Goal: Find specific page/section: Find specific page/section

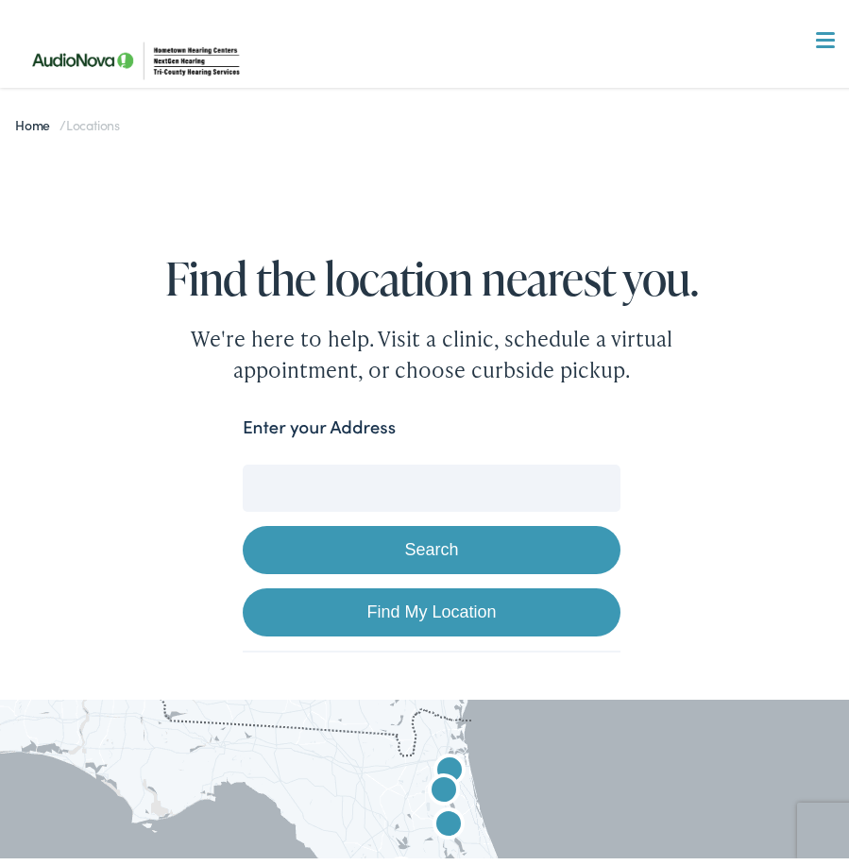
scroll to position [94, 0]
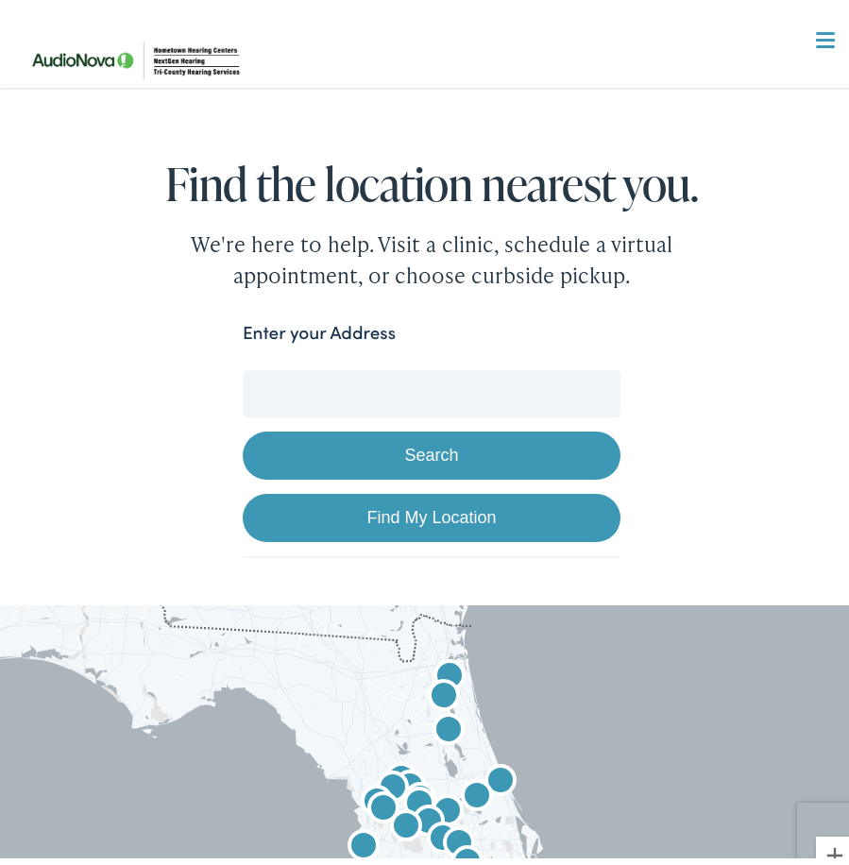
click at [288, 384] on input "Enter your Address" at bounding box center [432, 386] width 378 height 47
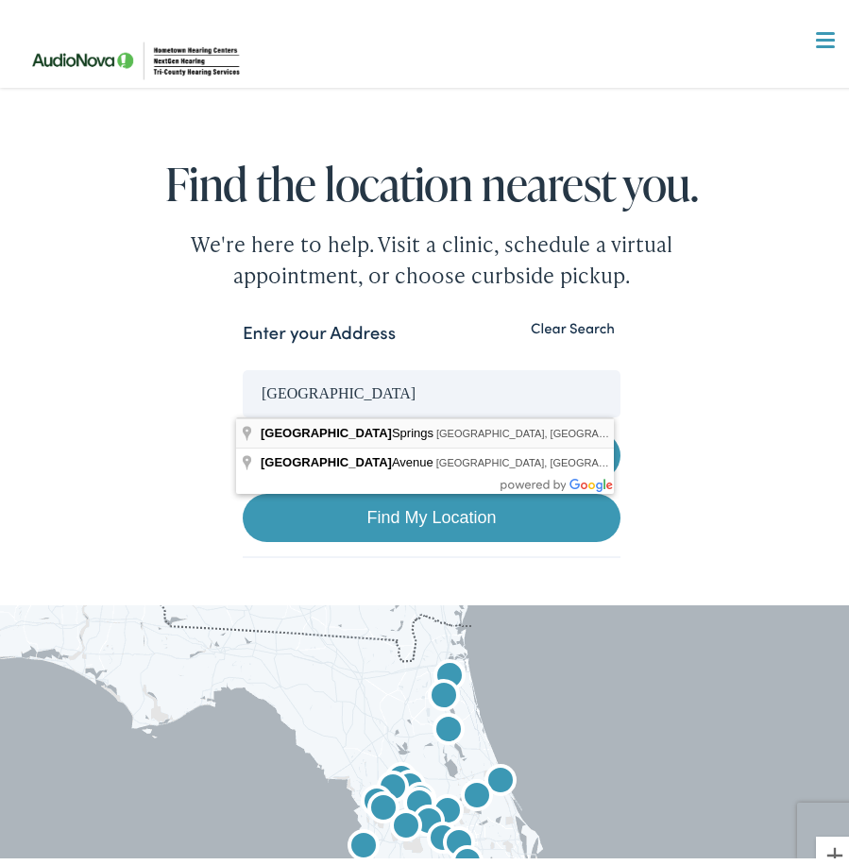
type input "[GEOGRAPHIC_DATA], [GEOGRAPHIC_DATA], [GEOGRAPHIC_DATA]"
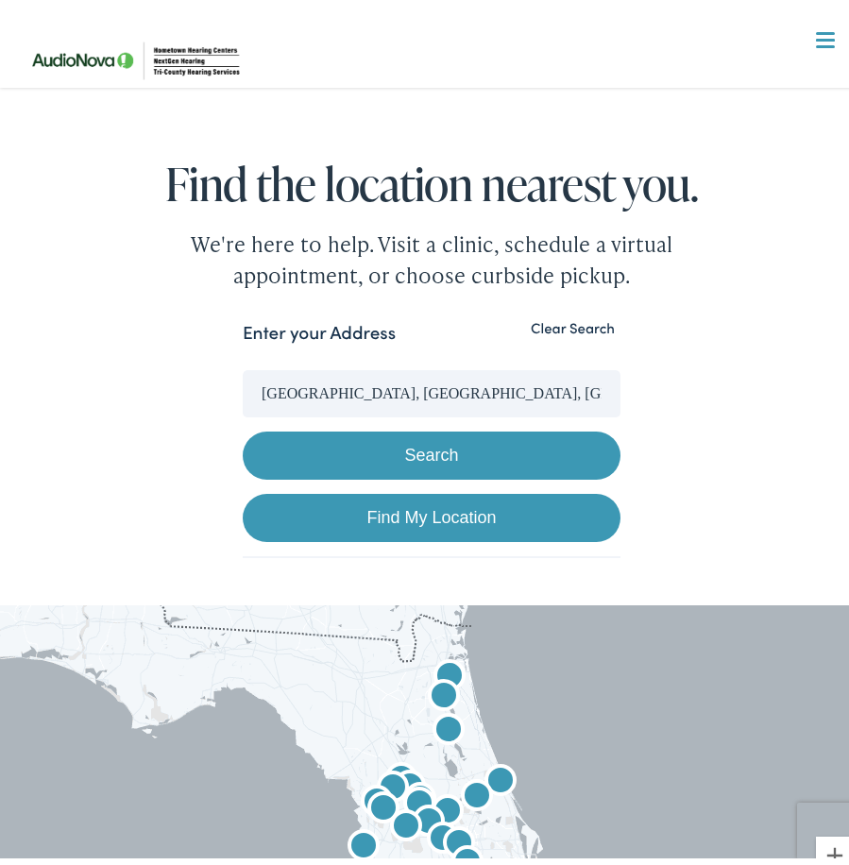
click at [385, 452] on button "Search" at bounding box center [432, 448] width 378 height 48
click at [424, 448] on button "Search" at bounding box center [432, 448] width 378 height 48
click at [187, 64] on img at bounding box center [137, 52] width 241 height 85
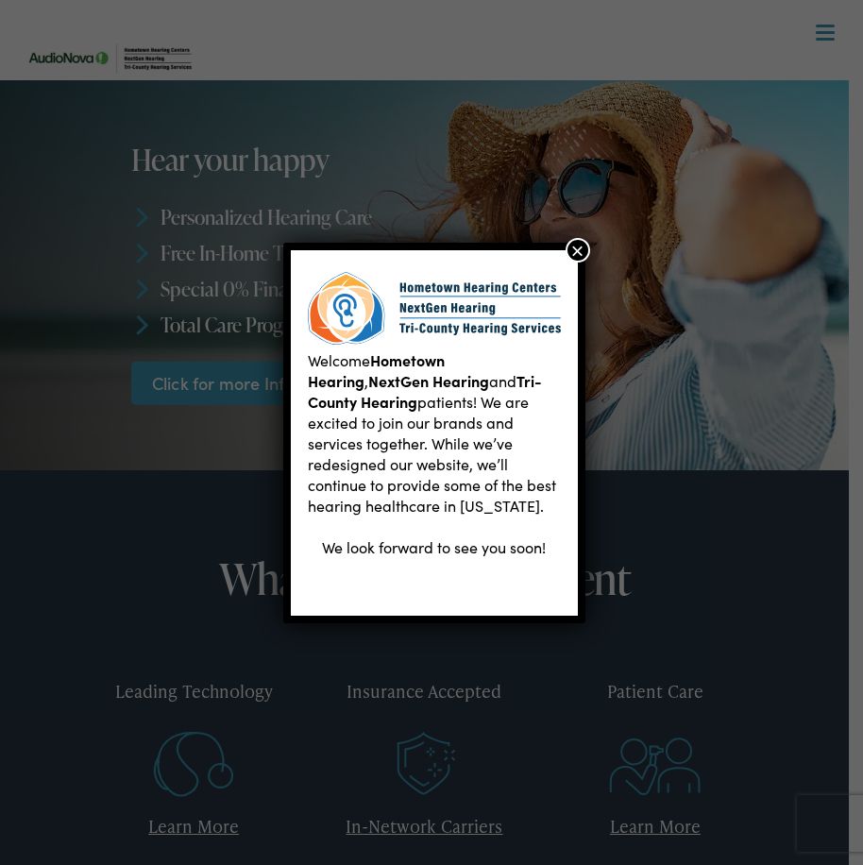
click at [569, 244] on button "×" at bounding box center [578, 250] width 25 height 25
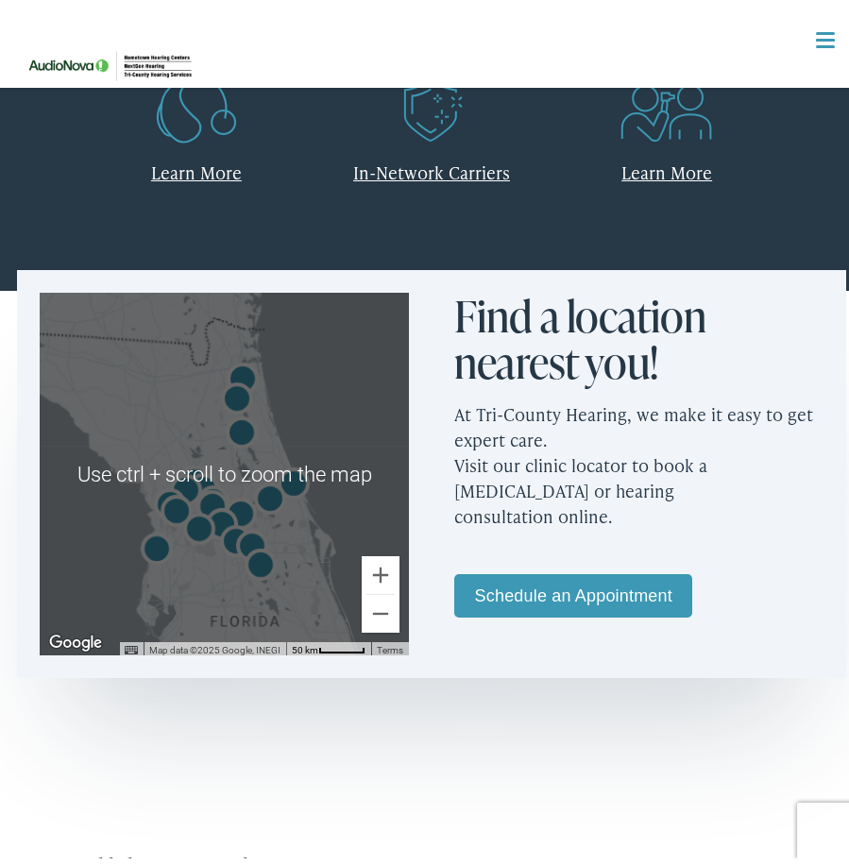
scroll to position [567, 0]
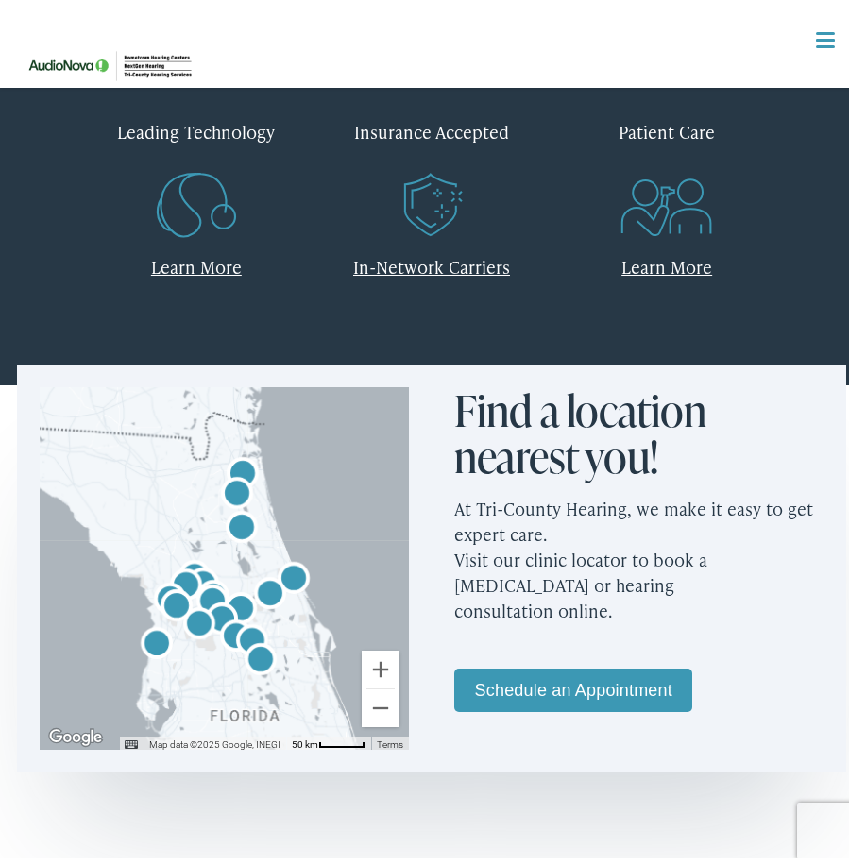
click at [227, 484] on img "AudioNova" at bounding box center [236, 488] width 45 height 45
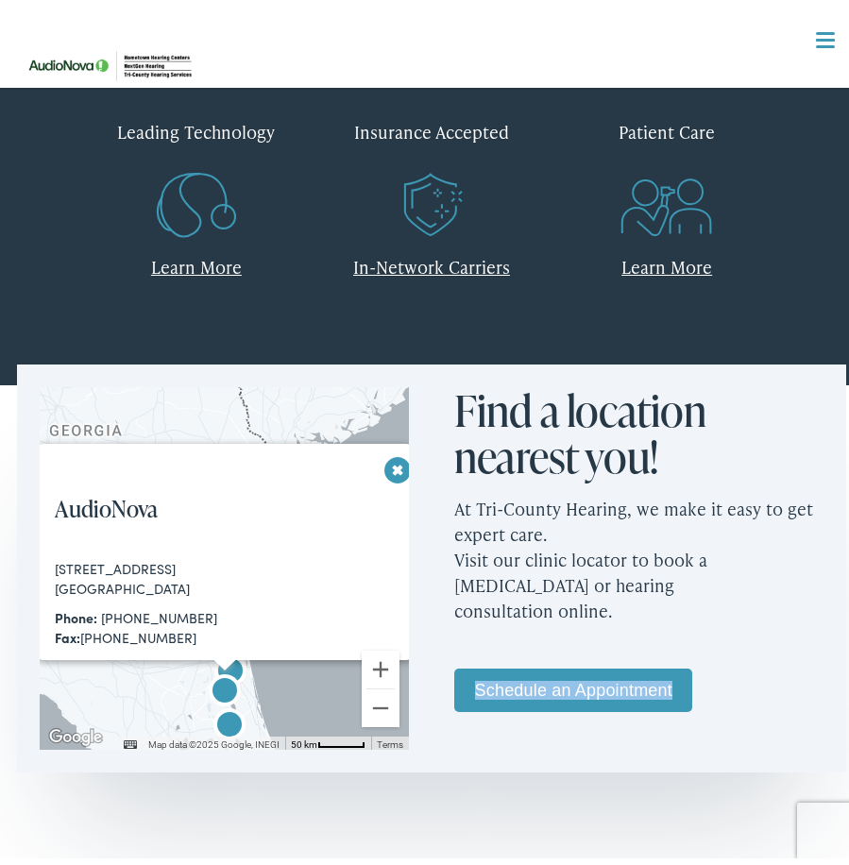
click at [782, 629] on div "Find a location nearest you! At Tri-County Hearing, we make it easy to get expe…" at bounding box center [638, 558] width 369 height 356
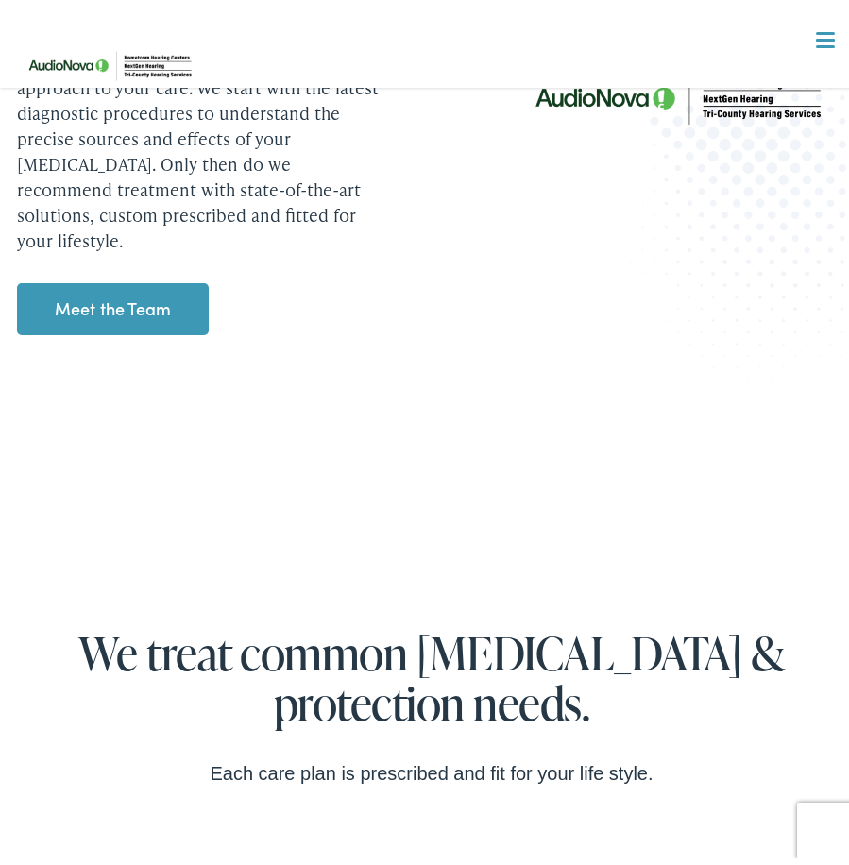
scroll to position [1700, 0]
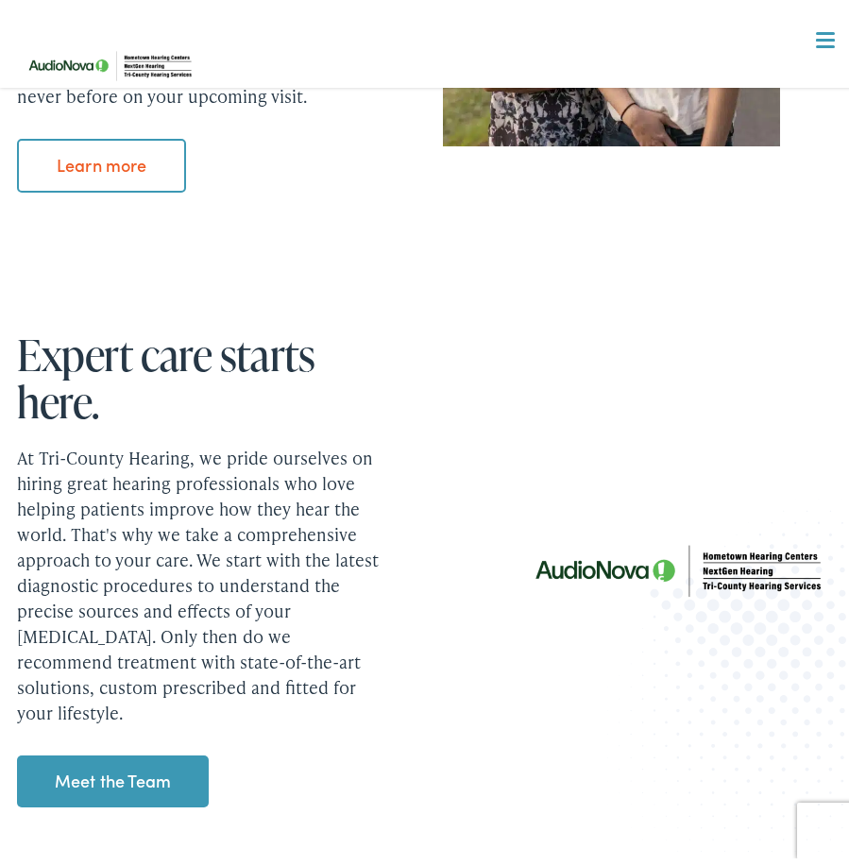
click at [114, 758] on link "Meet the Team" at bounding box center [113, 774] width 192 height 53
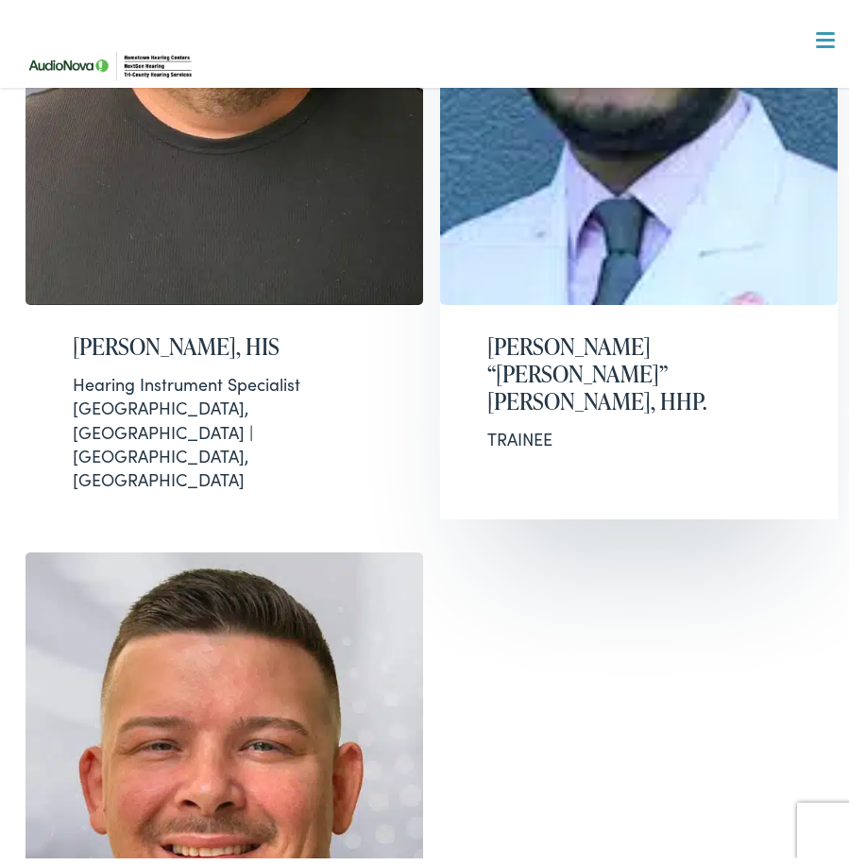
scroll to position [3966, 0]
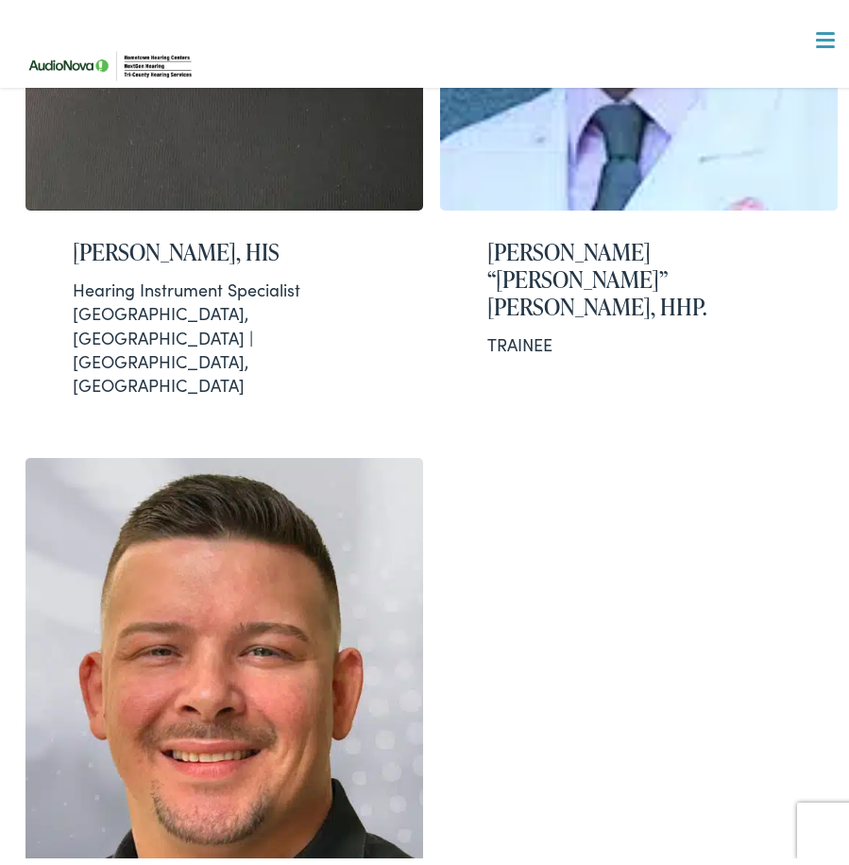
click at [118, 88] on img at bounding box center [111, 58] width 189 height 67
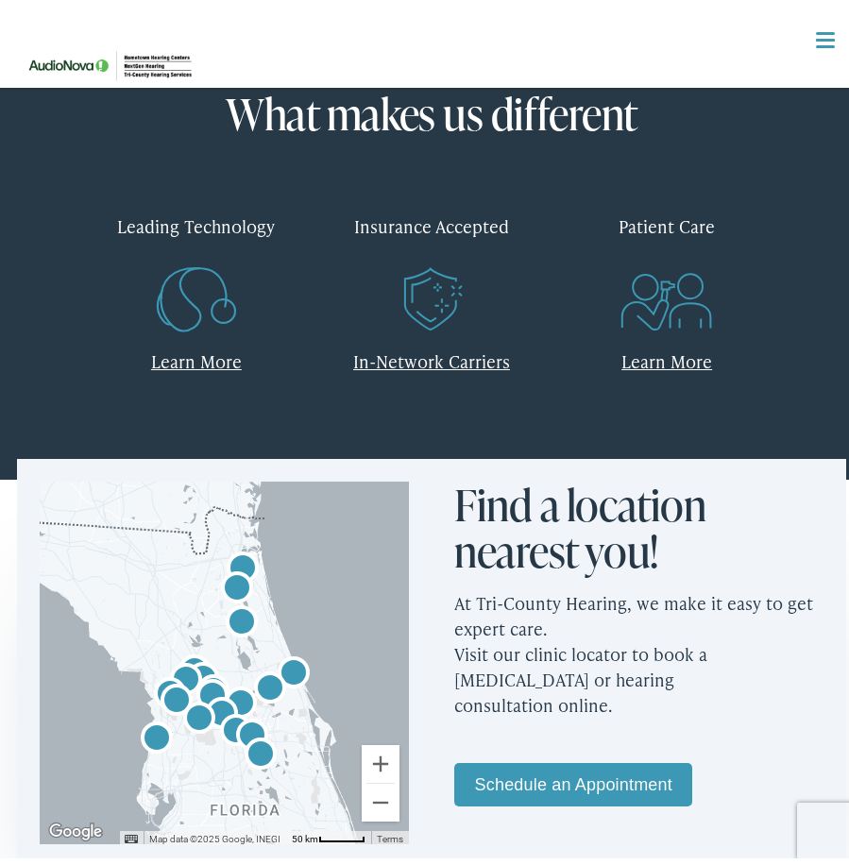
scroll to position [567, 0]
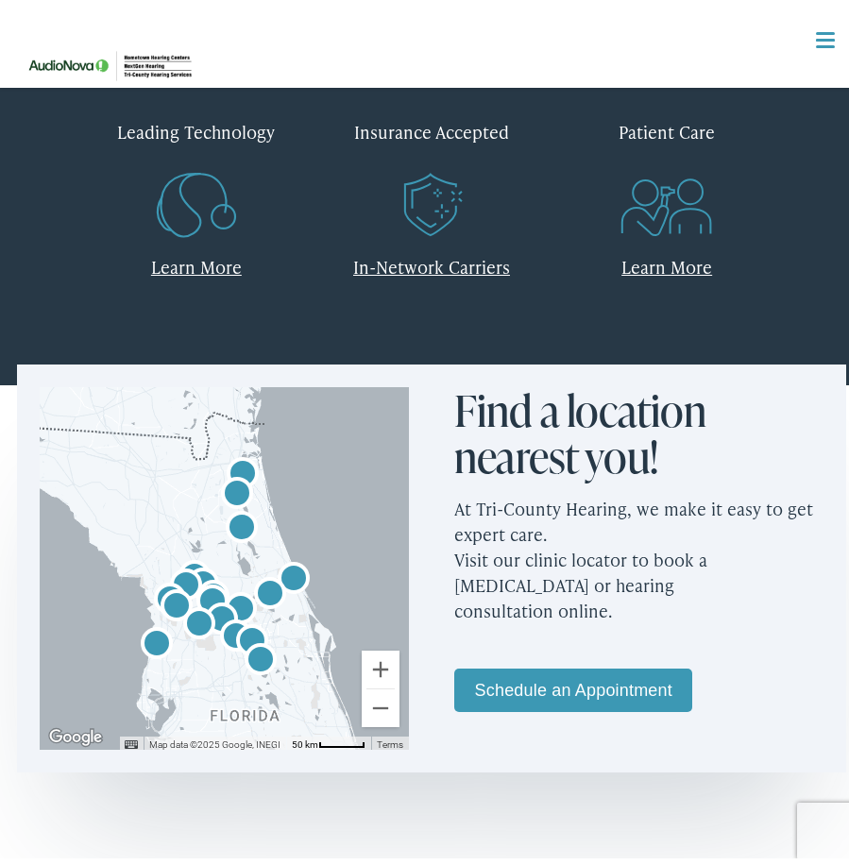
click at [227, 480] on img "AudioNova" at bounding box center [236, 488] width 45 height 45
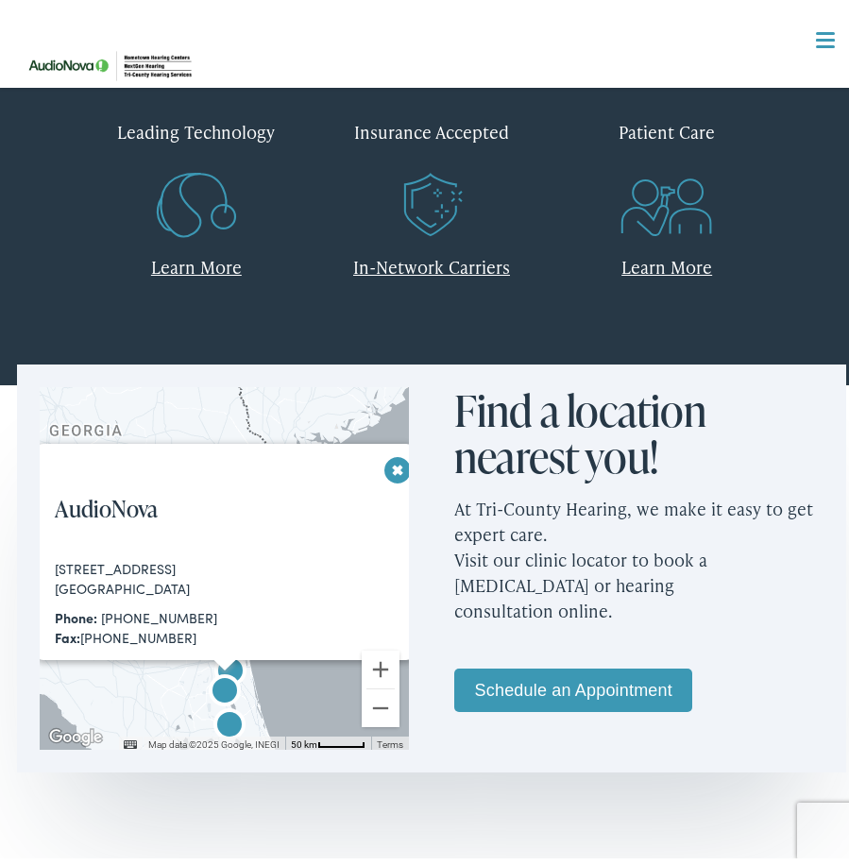
click at [216, 713] on img "NextGen Hearing by AudioNova" at bounding box center [229, 719] width 45 height 45
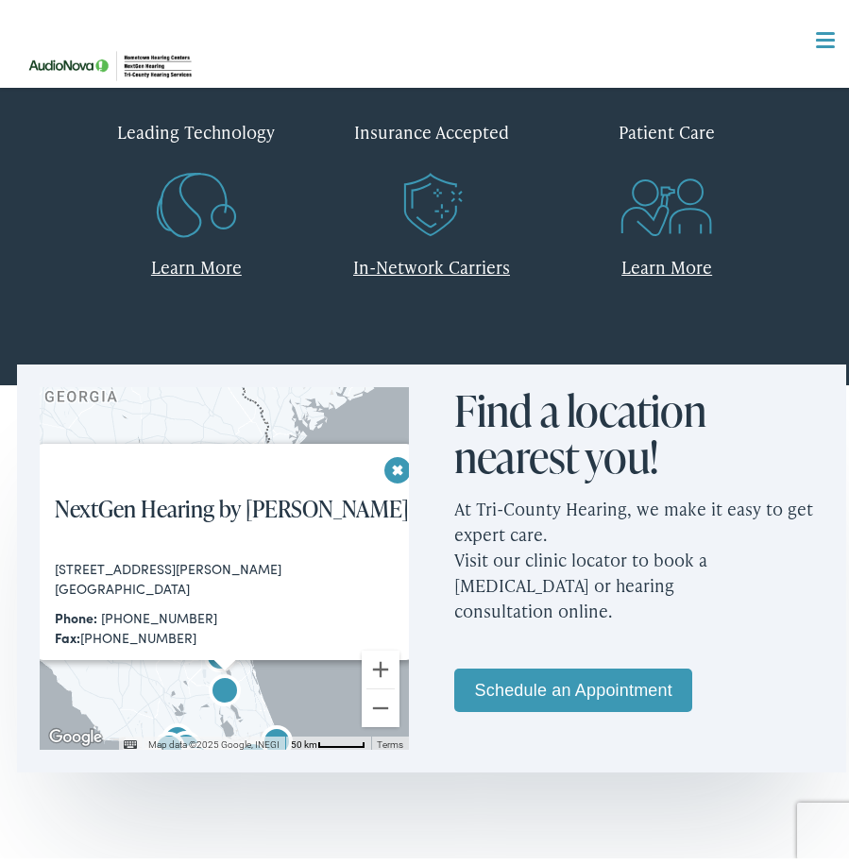
click at [391, 460] on button "Close" at bounding box center [387, 462] width 33 height 33
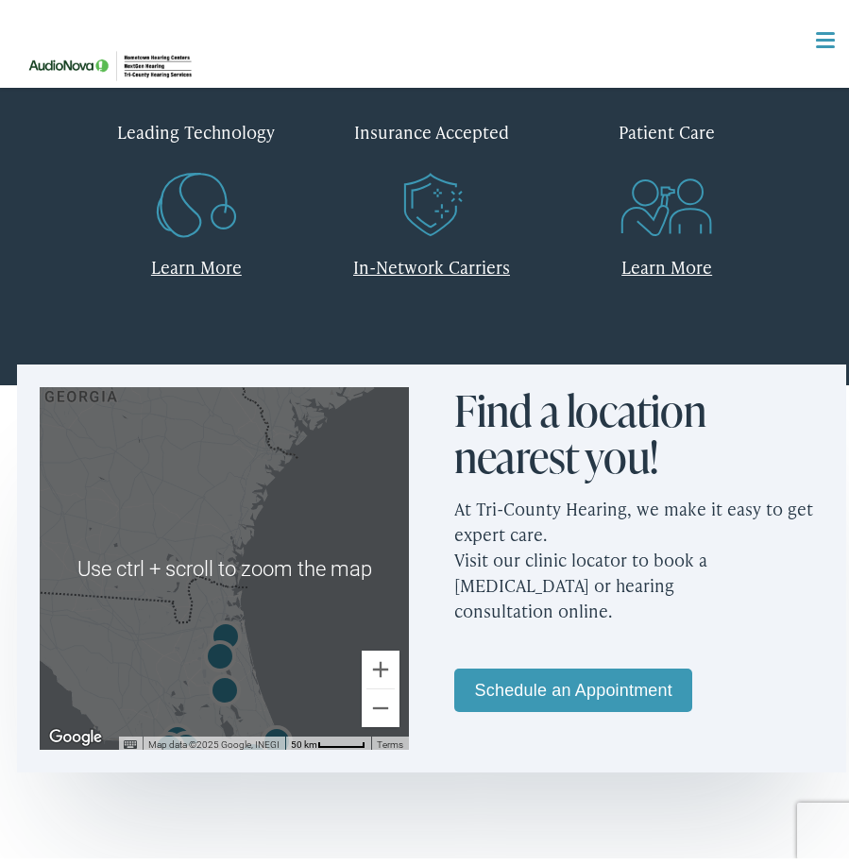
scroll to position [661, 0]
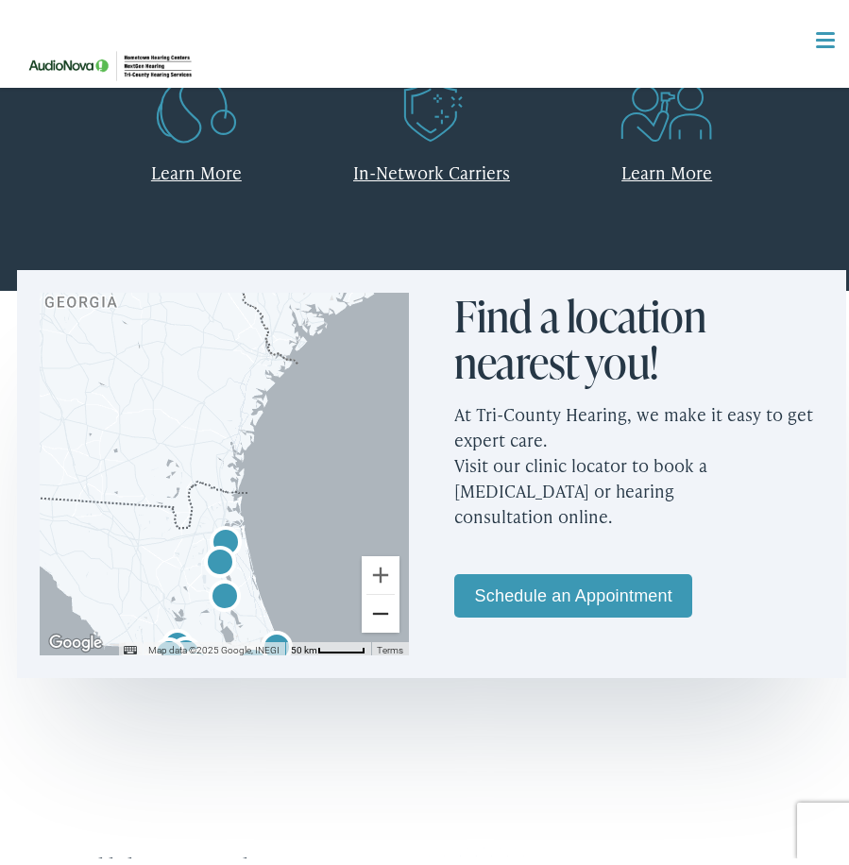
click at [376, 609] on button "Zoom out" at bounding box center [381, 606] width 38 height 38
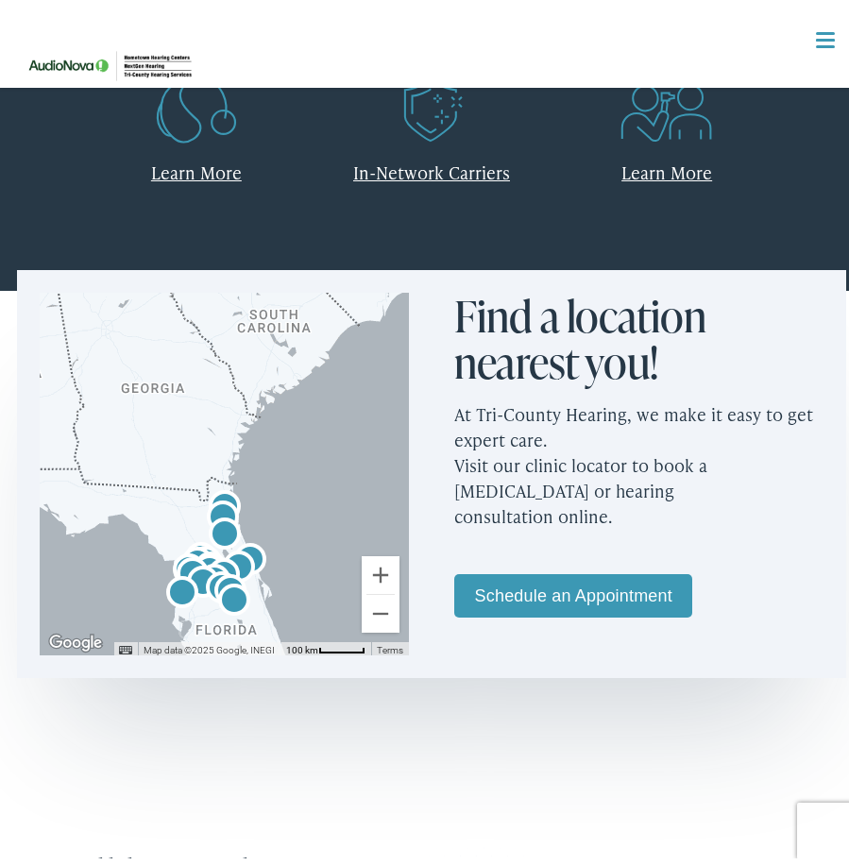
click at [252, 551] on img "AudioNova" at bounding box center [238, 561] width 45 height 45
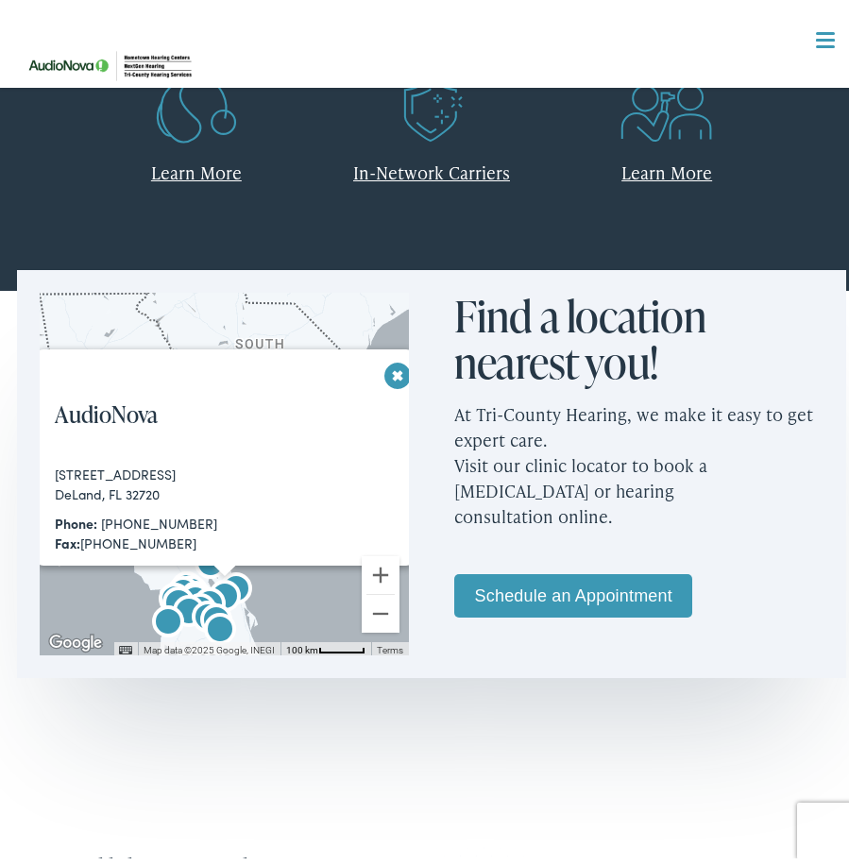
click at [392, 366] on button "Close" at bounding box center [387, 367] width 33 height 33
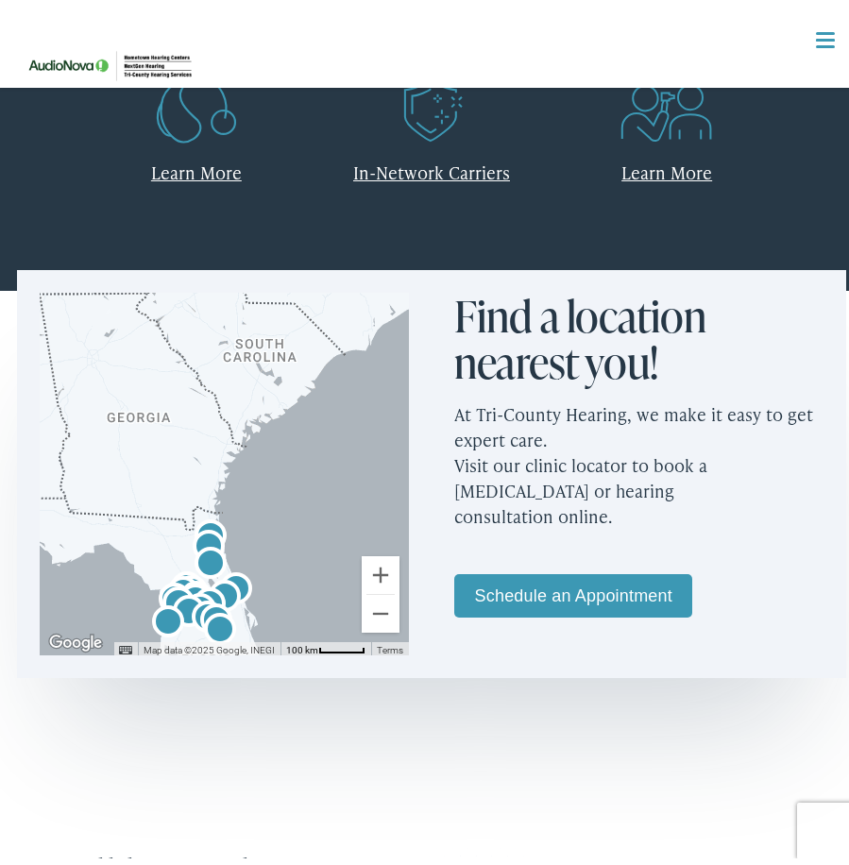
click at [180, 568] on img "AudioNova" at bounding box center [183, 587] width 45 height 45
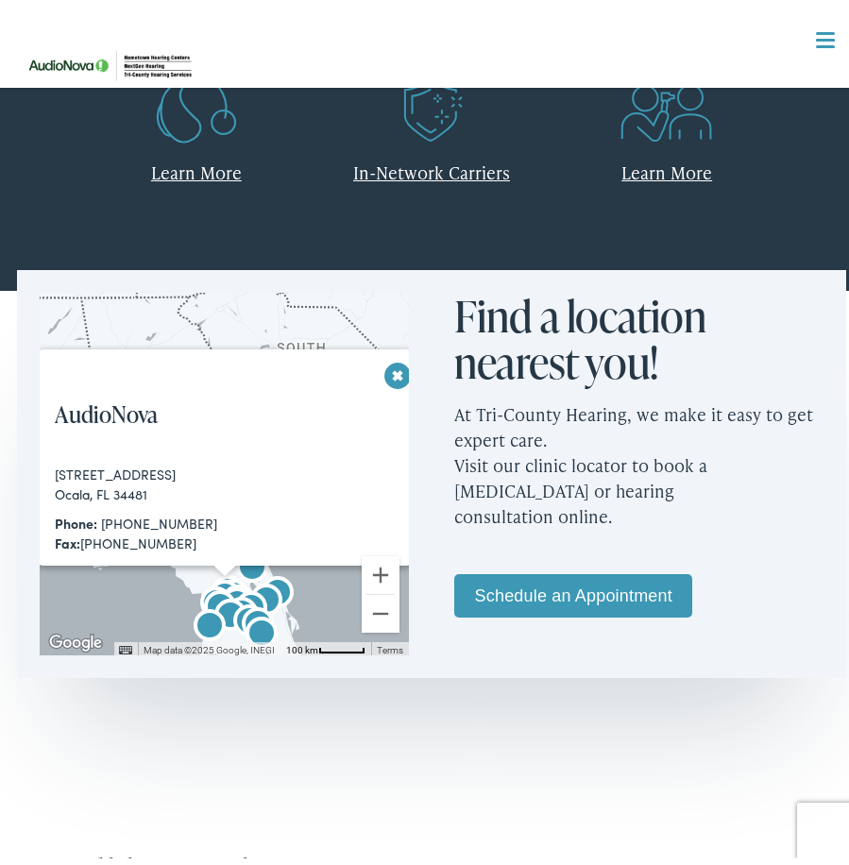
click at [388, 366] on button "Close" at bounding box center [387, 367] width 33 height 33
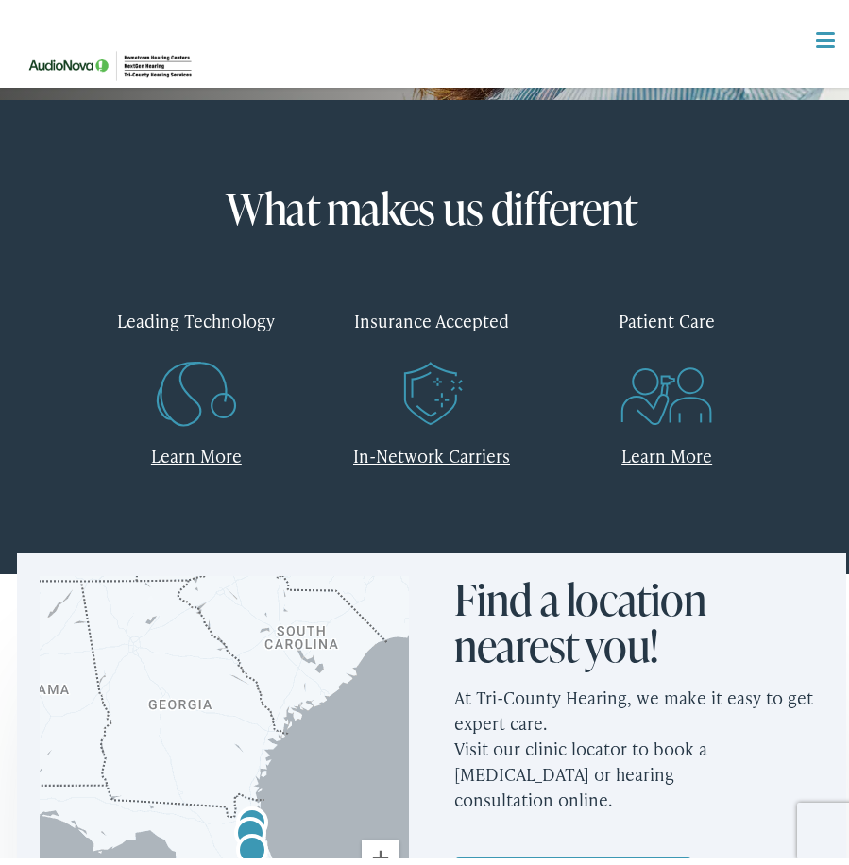
scroll to position [283, 0]
